Goal: Task Accomplishment & Management: Complete application form

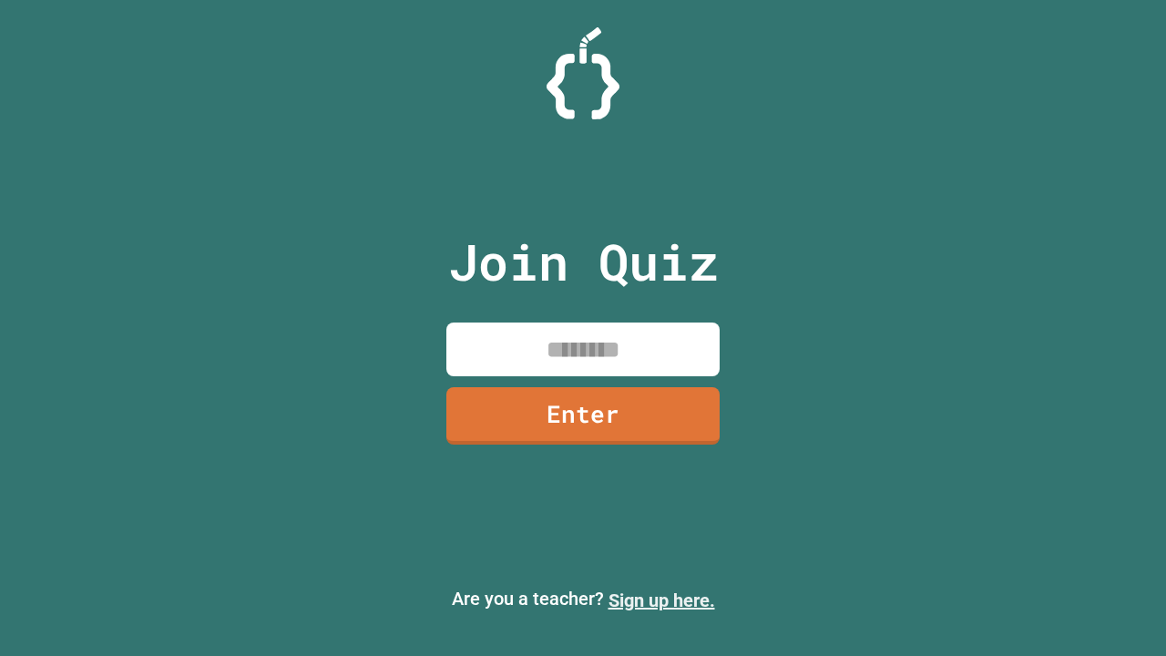
click at [662, 601] on link "Sign up here." at bounding box center [662, 601] width 107 height 22
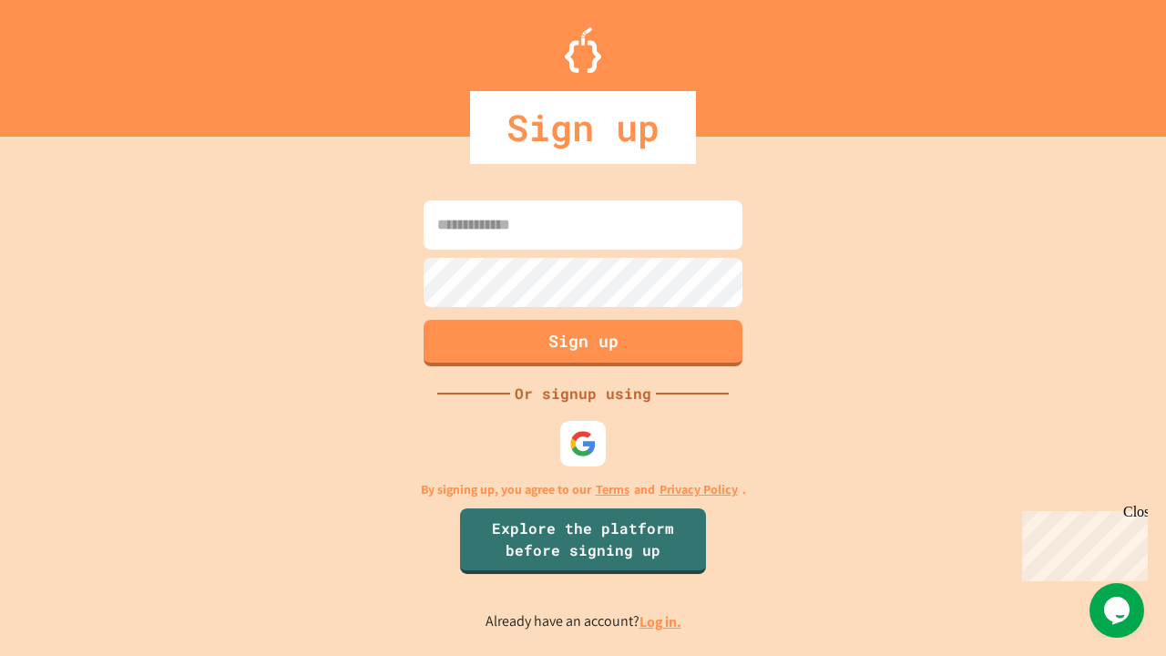
click at [662, 621] on link "Log in." at bounding box center [661, 621] width 42 height 19
